Goal: Navigation & Orientation: Find specific page/section

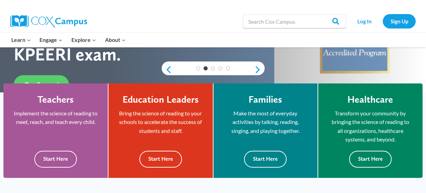
scroll to position [178, 0]
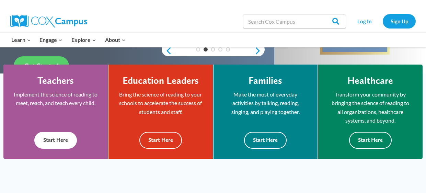
click at [54, 145] on button "Start Here" at bounding box center [55, 140] width 43 height 17
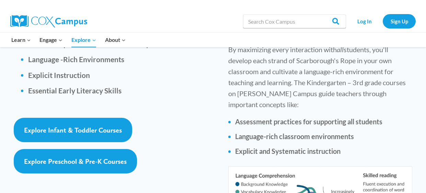
scroll to position [1085, 0]
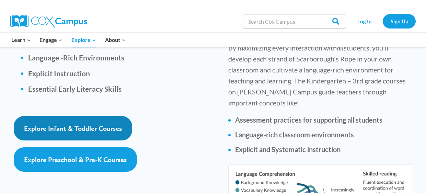
click at [118, 116] on link "Explore Infant & Toddler Courses" at bounding box center [73, 128] width 119 height 24
